Goal: Check status: Check status

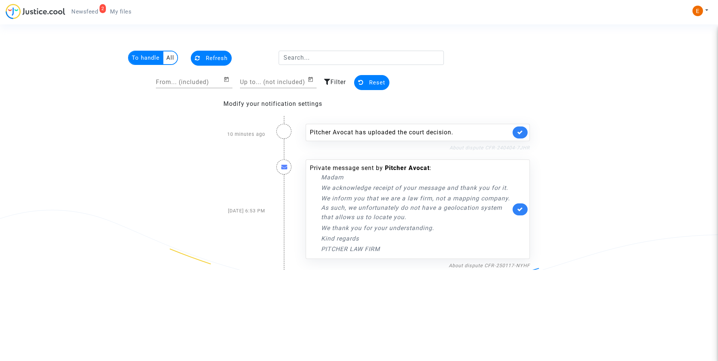
click at [516, 145] on link "About dispute CFR-240404-7JHR" at bounding box center [489, 148] width 80 height 6
click at [520, 130] on icon at bounding box center [520, 133] width 6 height 6
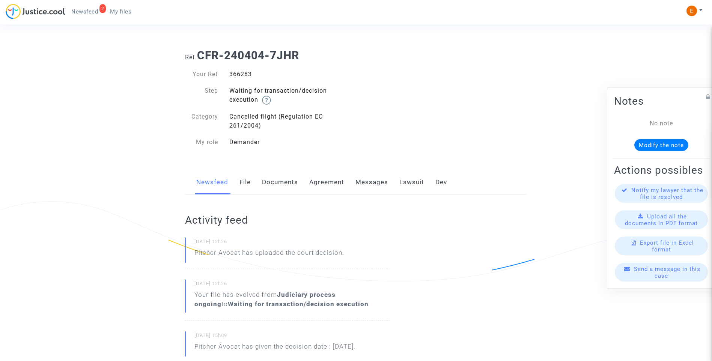
click at [245, 75] on div "366283" at bounding box center [290, 74] width 133 height 9
copy div "366283"
drag, startPoint x: 406, startPoint y: 186, endPoint x: 402, endPoint y: 148, distance: 38.2
click at [406, 186] on link "Lawsuit" at bounding box center [412, 182] width 25 height 25
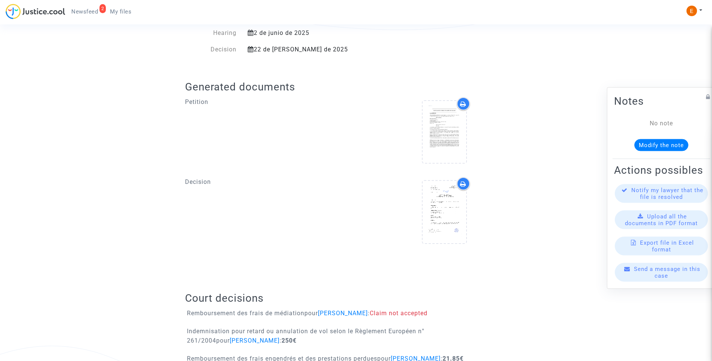
scroll to position [278, 0]
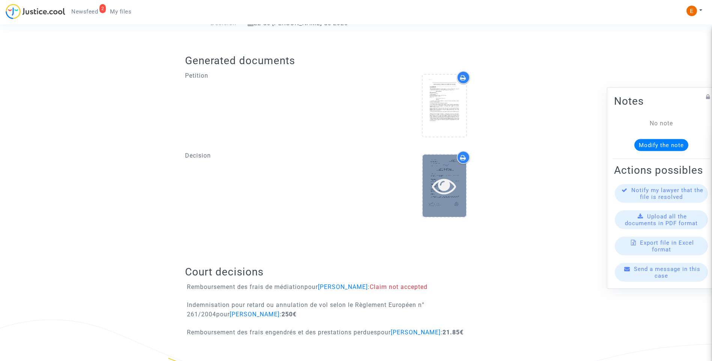
click at [438, 187] on icon at bounding box center [444, 186] width 24 height 24
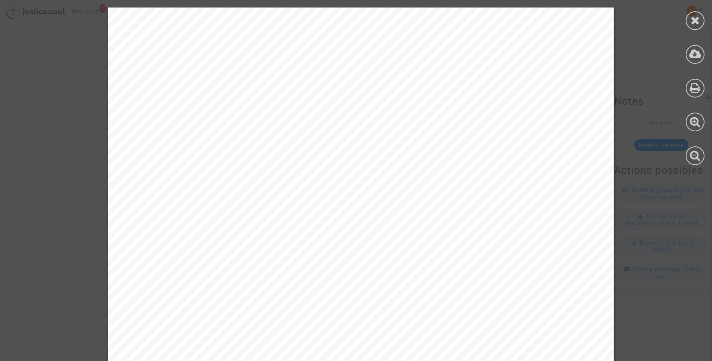
scroll to position [1051, 0]
drag, startPoint x: 712, startPoint y: 106, endPoint x: 713, endPoint y: 170, distance: 63.9
click at [712, 170] on html "2 Newsfeed My files My profile Settings Log out Ref. CFR-240404-7JHR Your Ref 3…" at bounding box center [356, 41] width 712 height 639
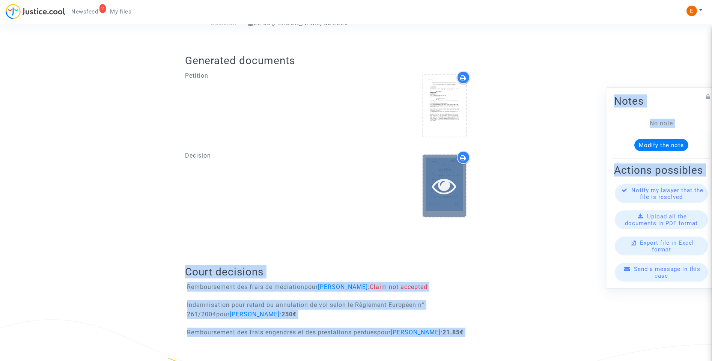
click at [445, 179] on icon at bounding box center [444, 186] width 24 height 24
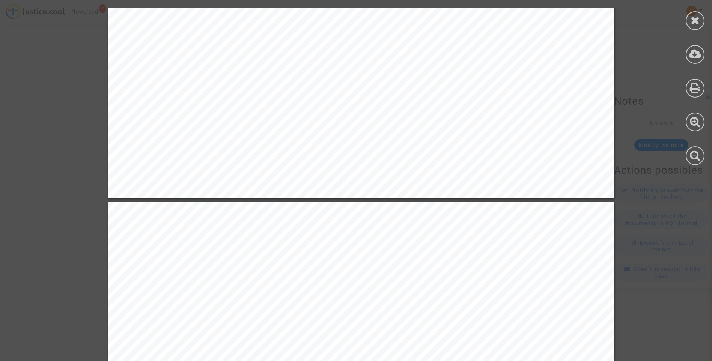
scroll to position [0, 0]
drag, startPoint x: 712, startPoint y: 80, endPoint x: 715, endPoint y: 109, distance: 29.4
click at [712, 109] on html "2 Newsfeed My files My profile Settings Log out Ref. CFR-240404-7JHR Your Ref 3…" at bounding box center [356, 319] width 712 height 639
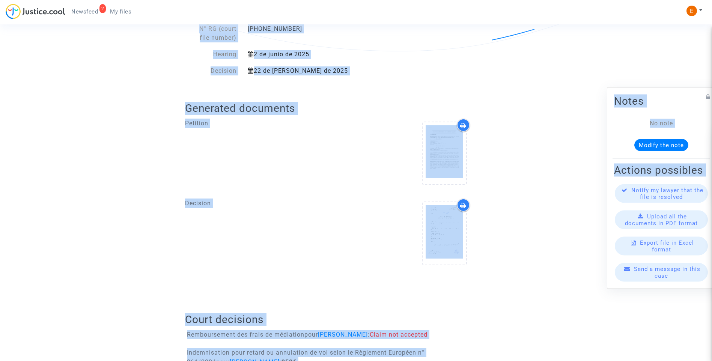
scroll to position [278, 0]
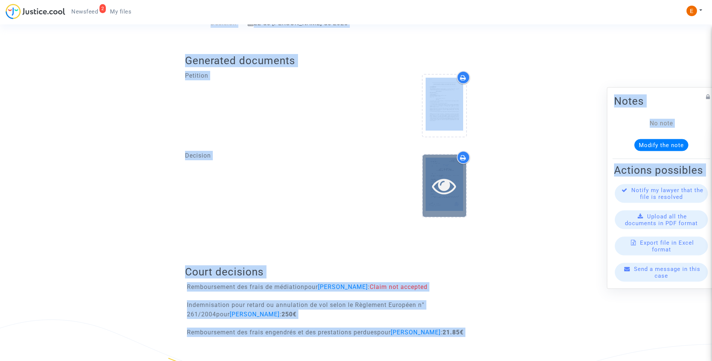
click at [459, 186] on div at bounding box center [445, 186] width 44 height 24
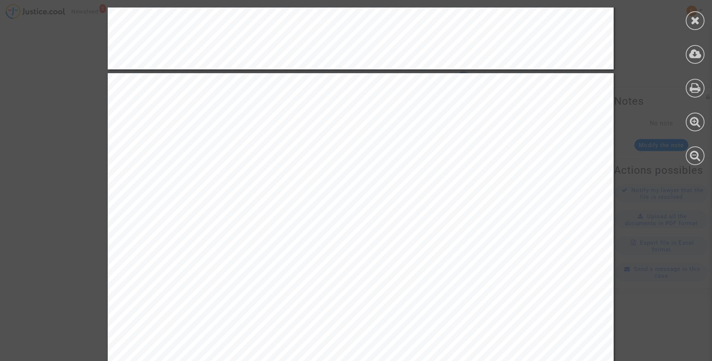
scroll to position [3643, 0]
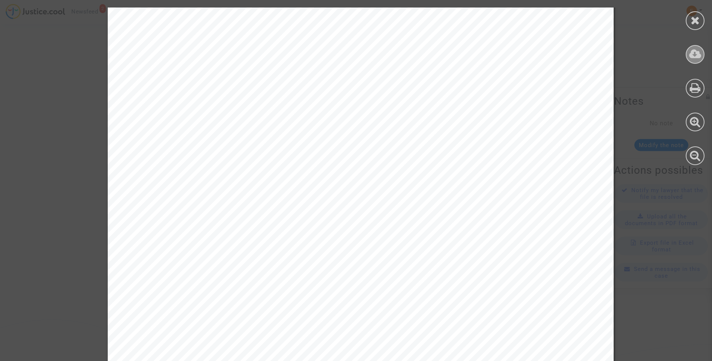
click at [694, 52] on icon at bounding box center [695, 53] width 12 height 11
click at [685, 15] on div at bounding box center [696, 86] width 34 height 173
click at [691, 18] on icon at bounding box center [695, 20] width 9 height 11
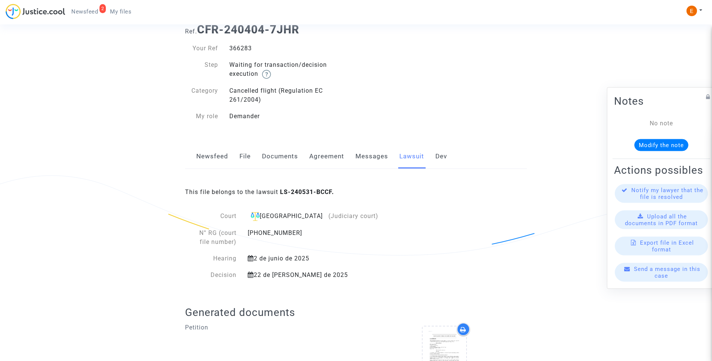
scroll to position [0, 0]
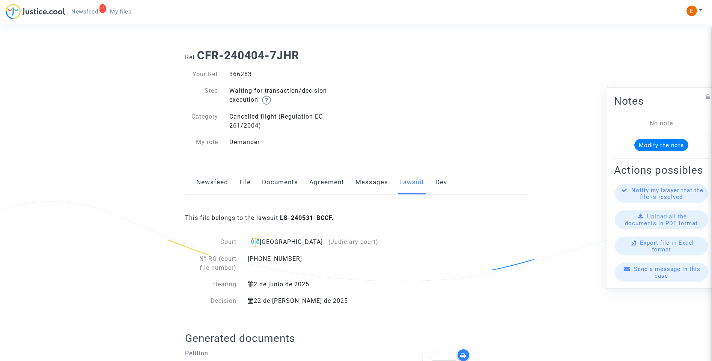
click at [381, 184] on link "Messages" at bounding box center [372, 182] width 33 height 25
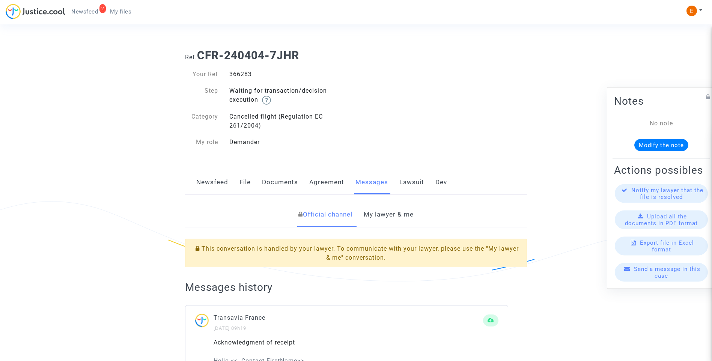
click at [403, 216] on link "My lawyer & me" at bounding box center [389, 214] width 50 height 25
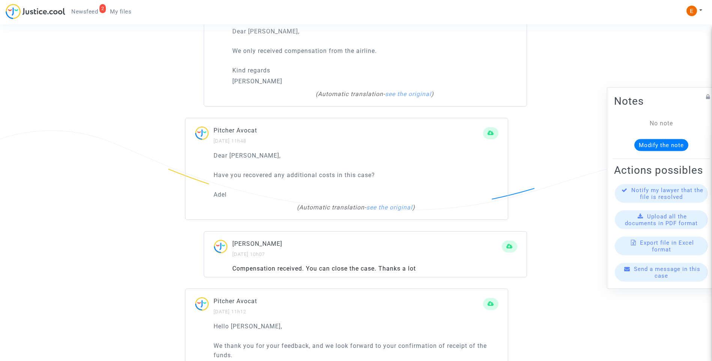
scroll to position [864, 0]
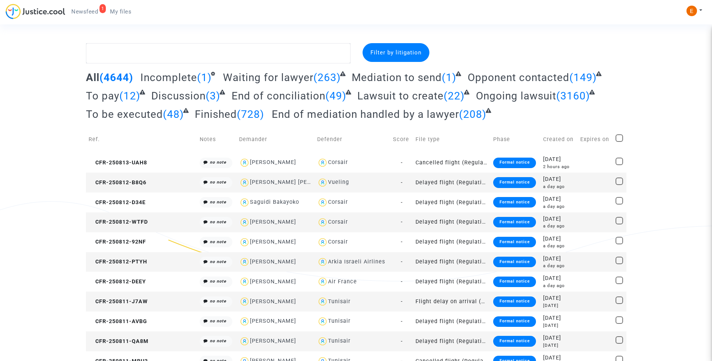
drag, startPoint x: 80, startPoint y: 8, endPoint x: 572, endPoint y: 87, distance: 498.2
click at [80, 8] on span "Newsfeed" at bounding box center [84, 11] width 27 height 7
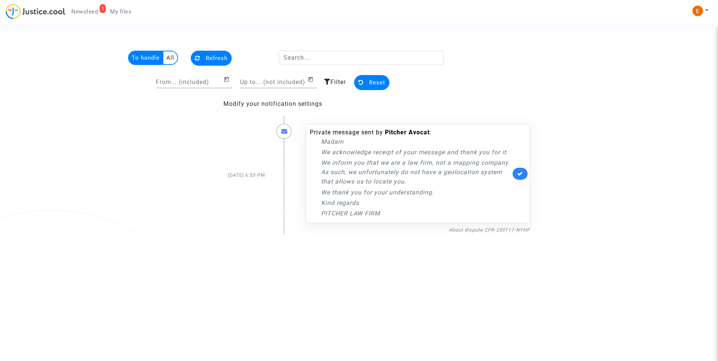
click at [524, 173] on link at bounding box center [520, 174] width 15 height 12
